Goal: Transaction & Acquisition: Purchase product/service

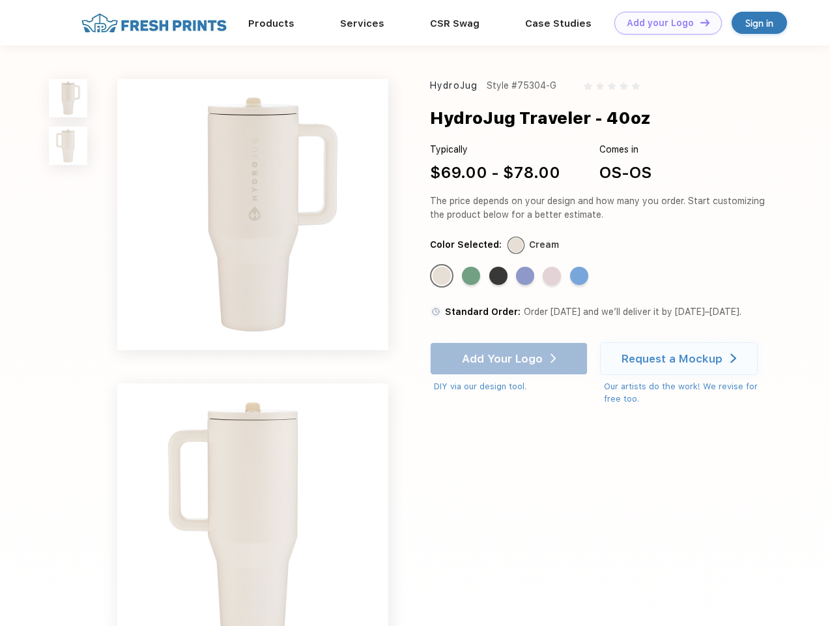
click at [663, 23] on link "Add your Logo Design Tool" at bounding box center [668, 23] width 108 height 23
click at [0, 0] on div "Design Tool" at bounding box center [0, 0] width 0 height 0
click at [699, 22] on link "Add your Logo Design Tool" at bounding box center [668, 23] width 108 height 23
click at [68, 98] on img at bounding box center [68, 98] width 38 height 38
click at [68, 146] on img at bounding box center [68, 145] width 38 height 38
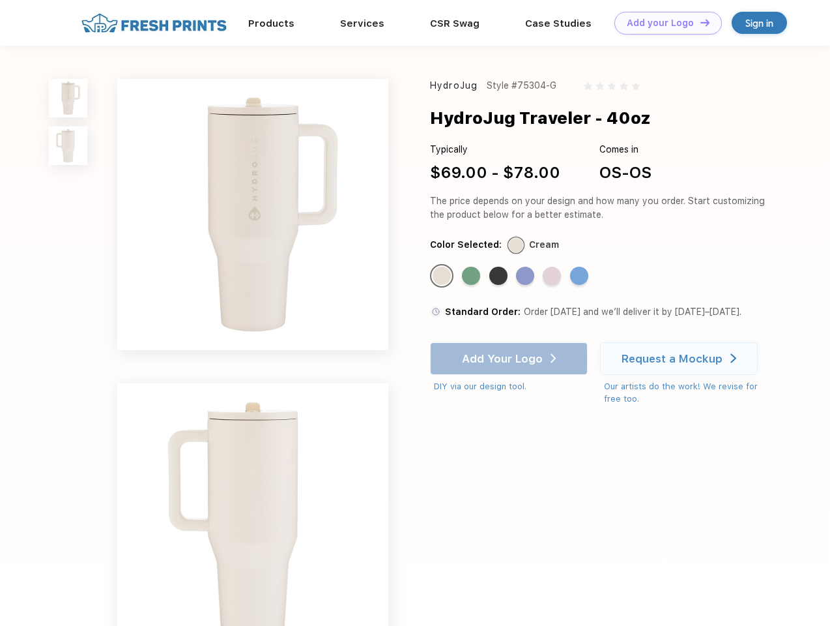
click at [443, 276] on div "Standard Color" at bounding box center [442, 276] width 18 height 18
click at [472, 276] on div "Standard Color" at bounding box center [471, 276] width 18 height 18
click at [500, 276] on div "Standard Color" at bounding box center [498, 276] width 18 height 18
click at [527, 276] on div "Standard Color" at bounding box center [525, 276] width 18 height 18
click at [553, 276] on div "Standard Color" at bounding box center [552, 276] width 18 height 18
